Goal: Find contact information: Find contact information

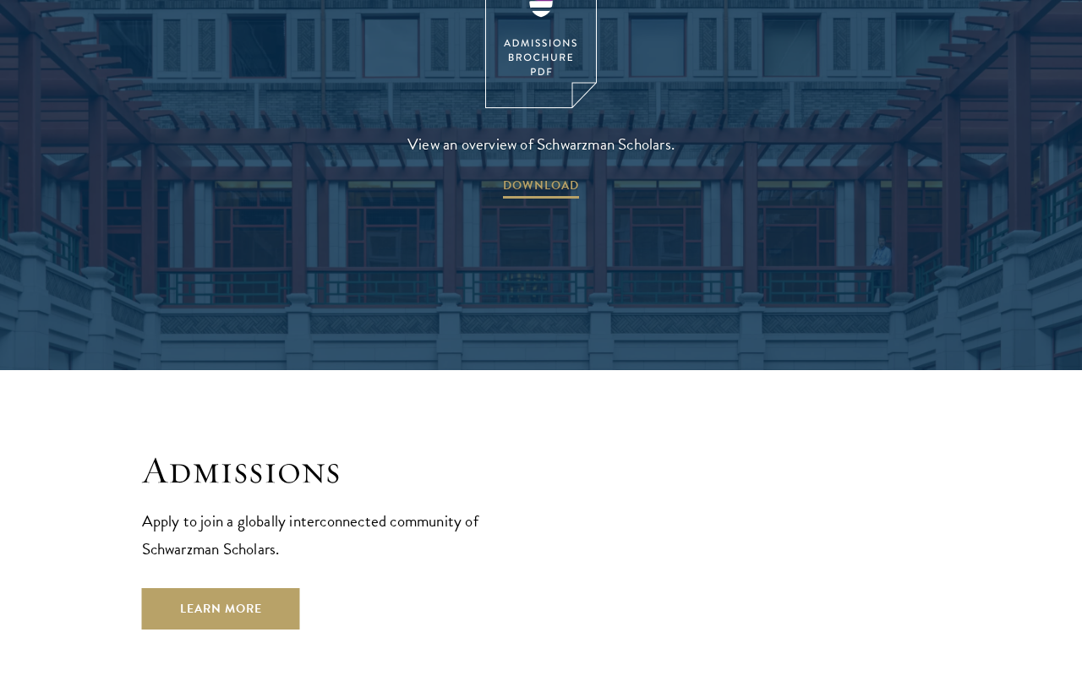
scroll to position [2475, 0]
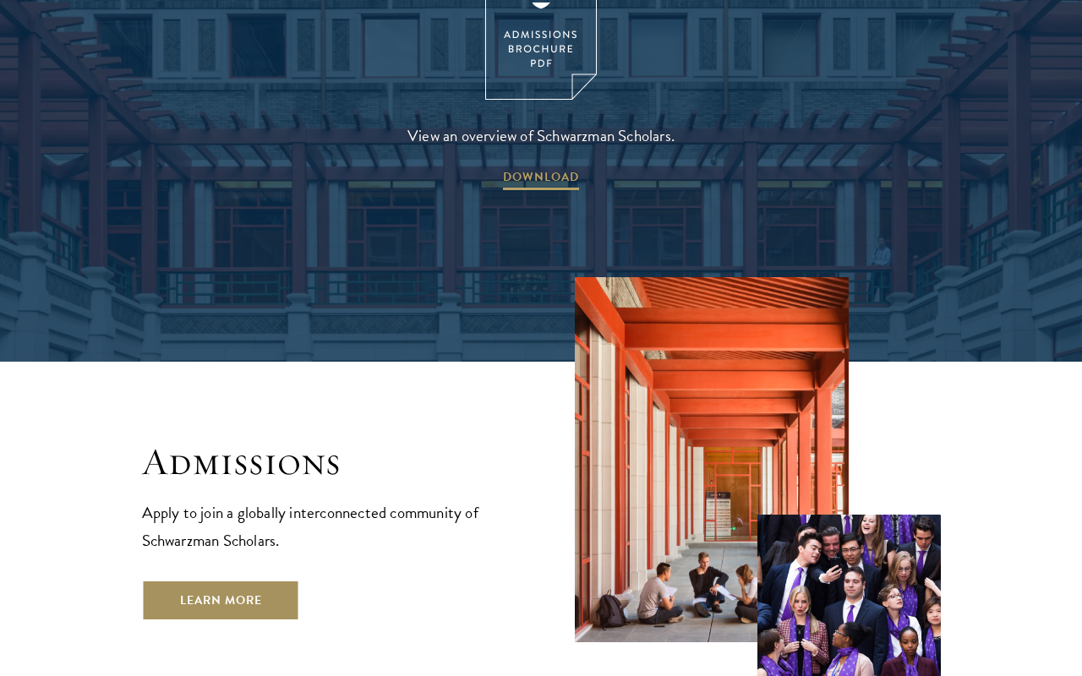
click at [192, 580] on link "Learn More" at bounding box center [221, 600] width 158 height 41
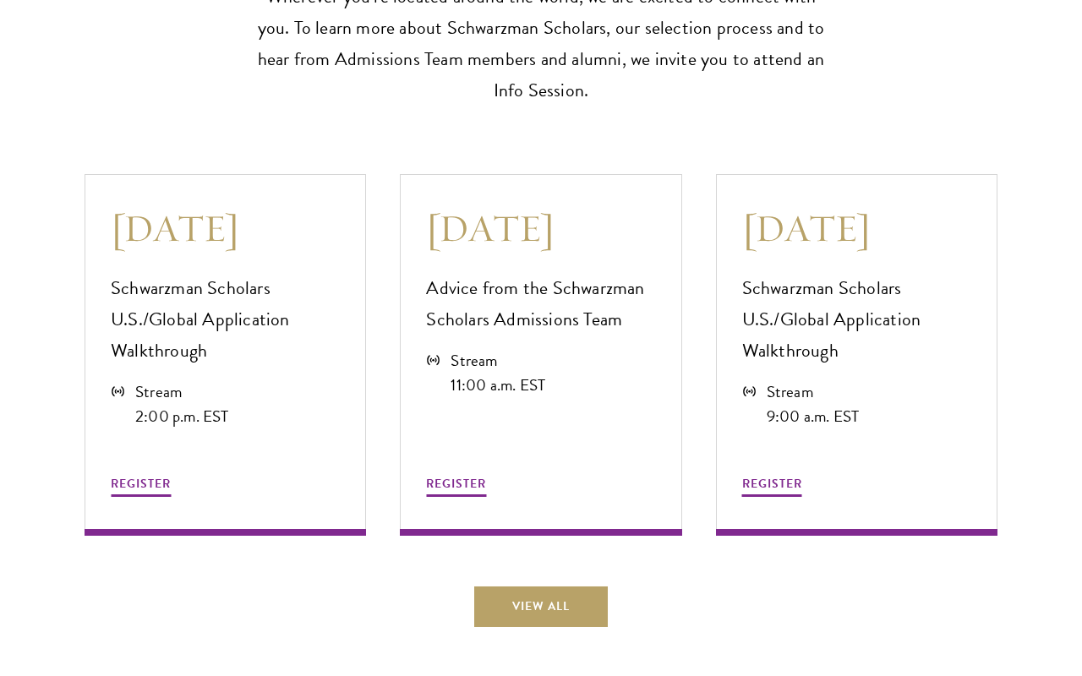
scroll to position [4452, 0]
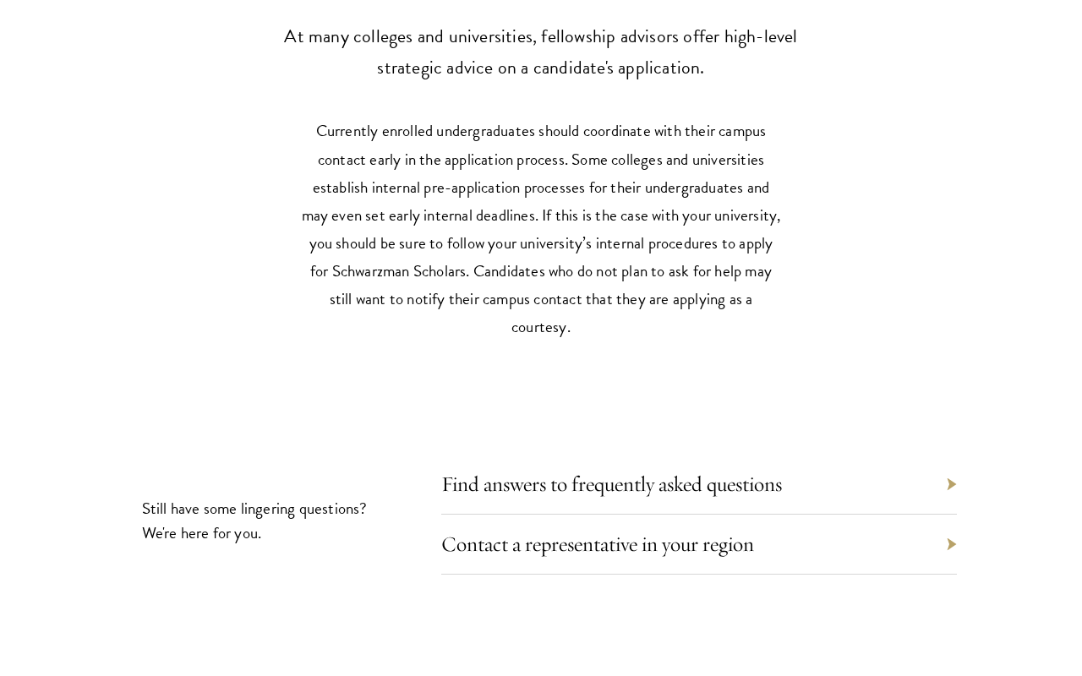
scroll to position [7763, 0]
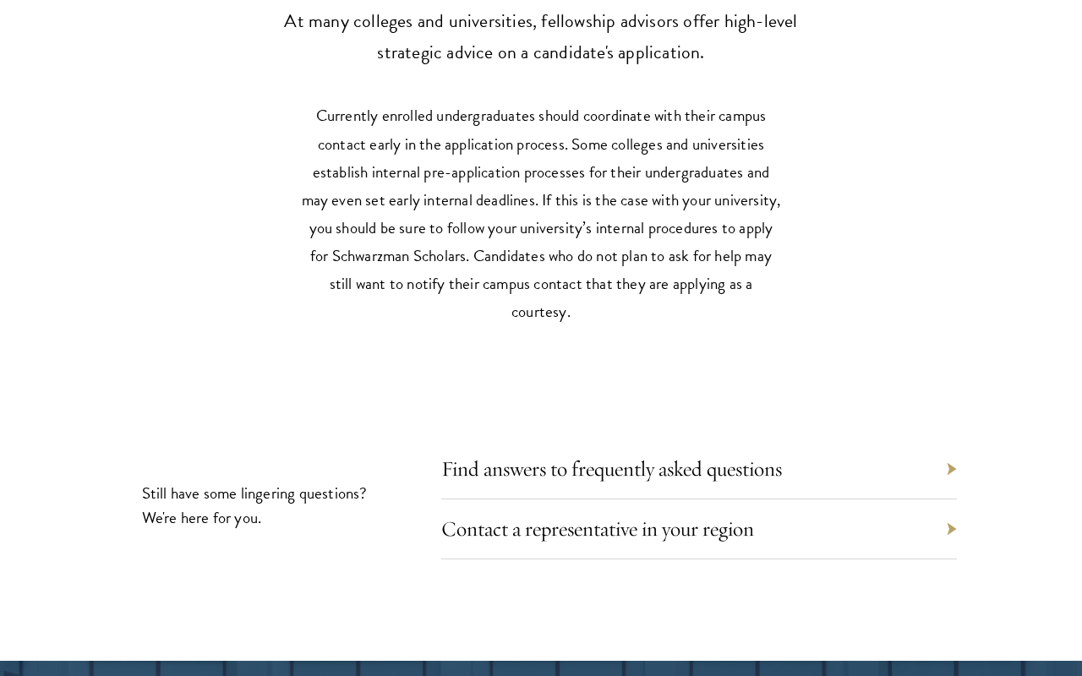
click at [950, 518] on div "Contact a representative in your region" at bounding box center [699, 529] width 516 height 60
click at [950, 516] on div "Contact a representative in your region" at bounding box center [699, 529] width 516 height 60
